Goal: Entertainment & Leisure: Consume media (video, audio)

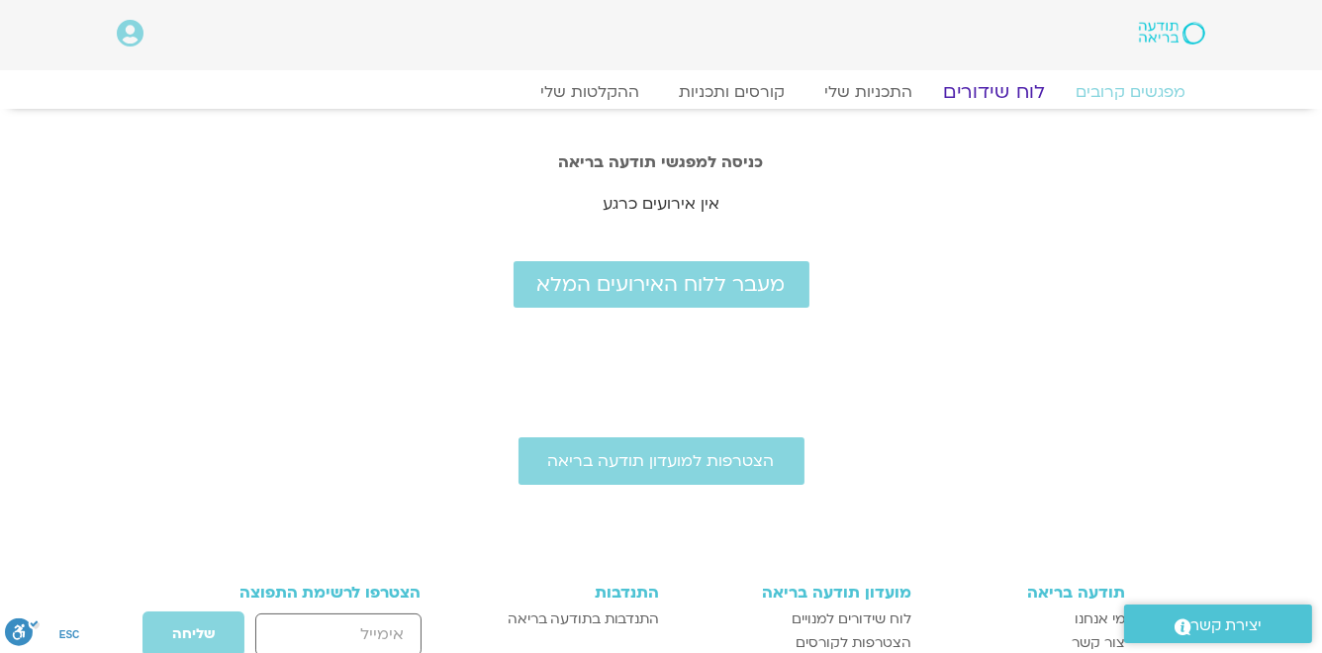
click at [994, 89] on link "לוח שידורים" at bounding box center [995, 92] width 148 height 24
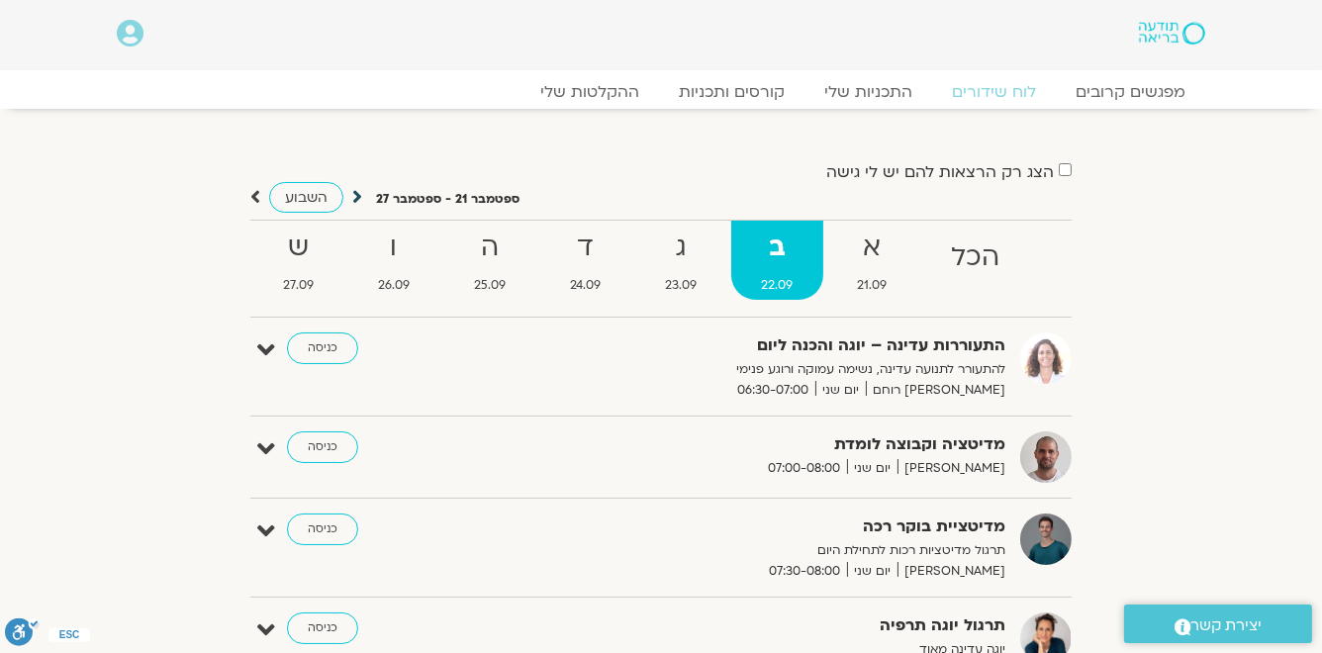
click at [353, 192] on icon at bounding box center [357, 197] width 10 height 20
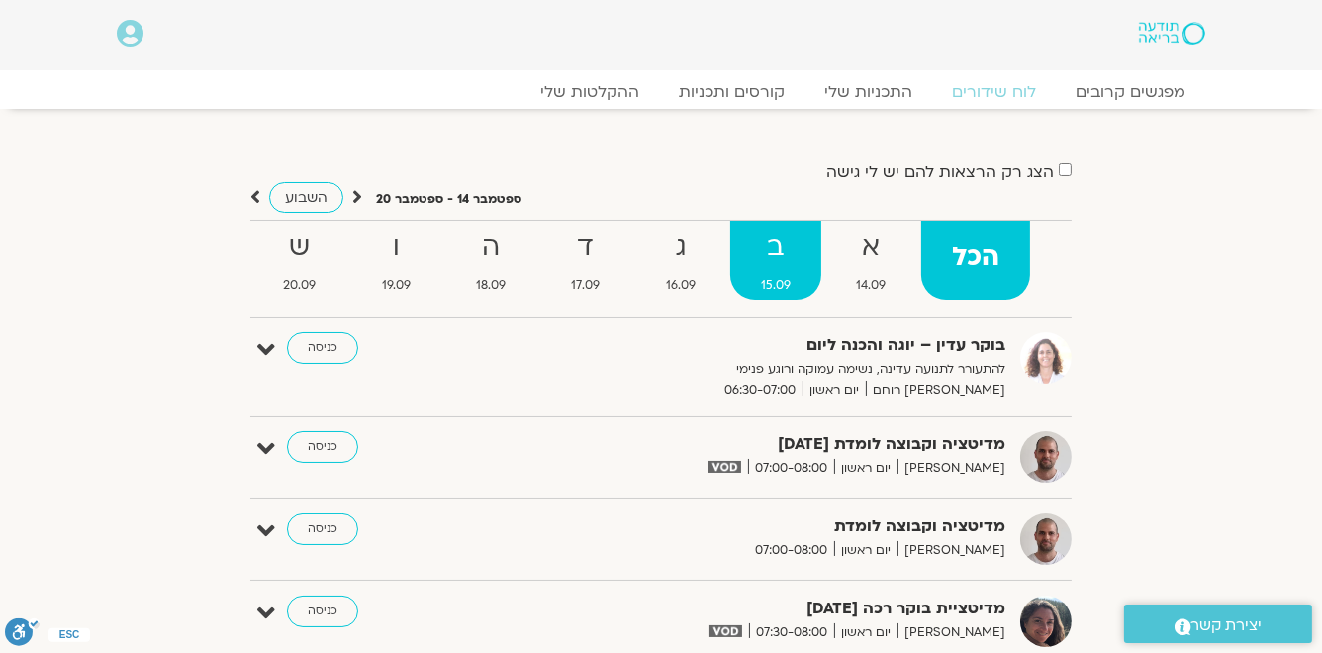
click at [770, 249] on strong "ב" at bounding box center [775, 248] width 91 height 45
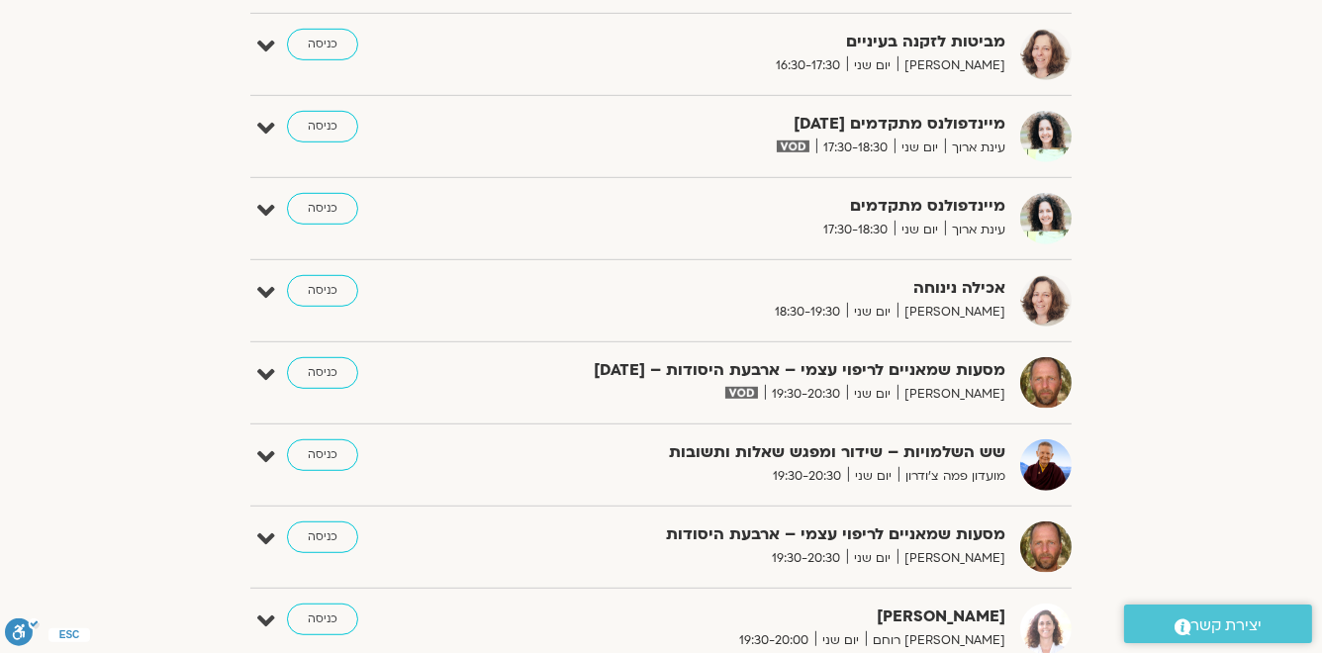
scroll to position [1742, 0]
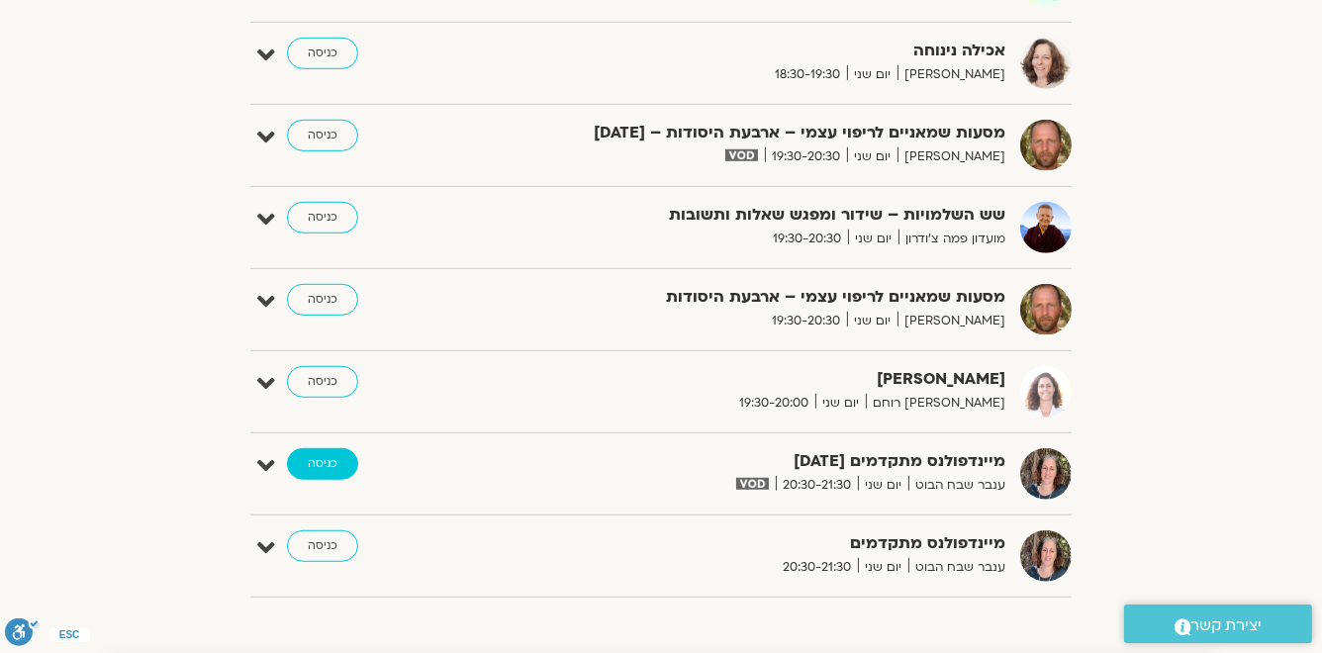
click at [319, 451] on link "כניסה" at bounding box center [322, 464] width 71 height 32
